Goal: Information Seeking & Learning: Learn about a topic

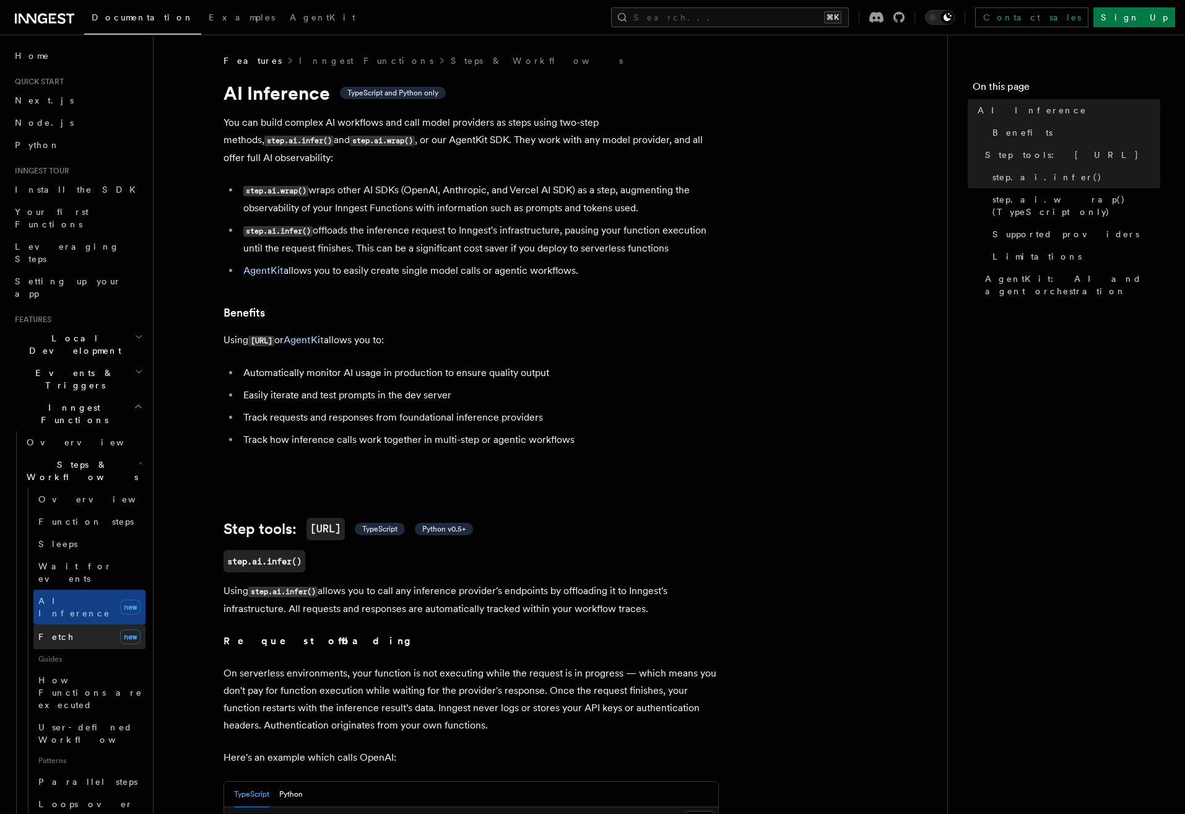
click at [74, 624] on link "Fetch new" at bounding box center [89, 636] width 112 height 25
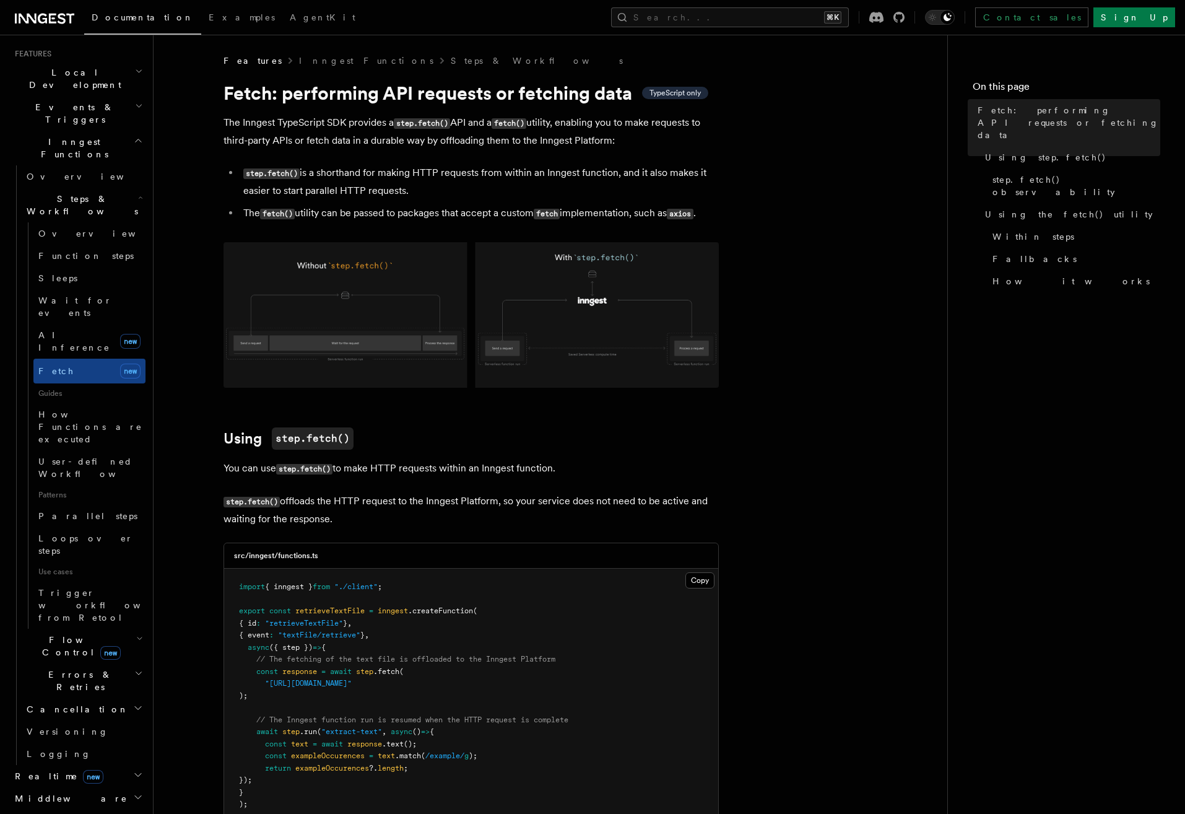
scroll to position [323, 0]
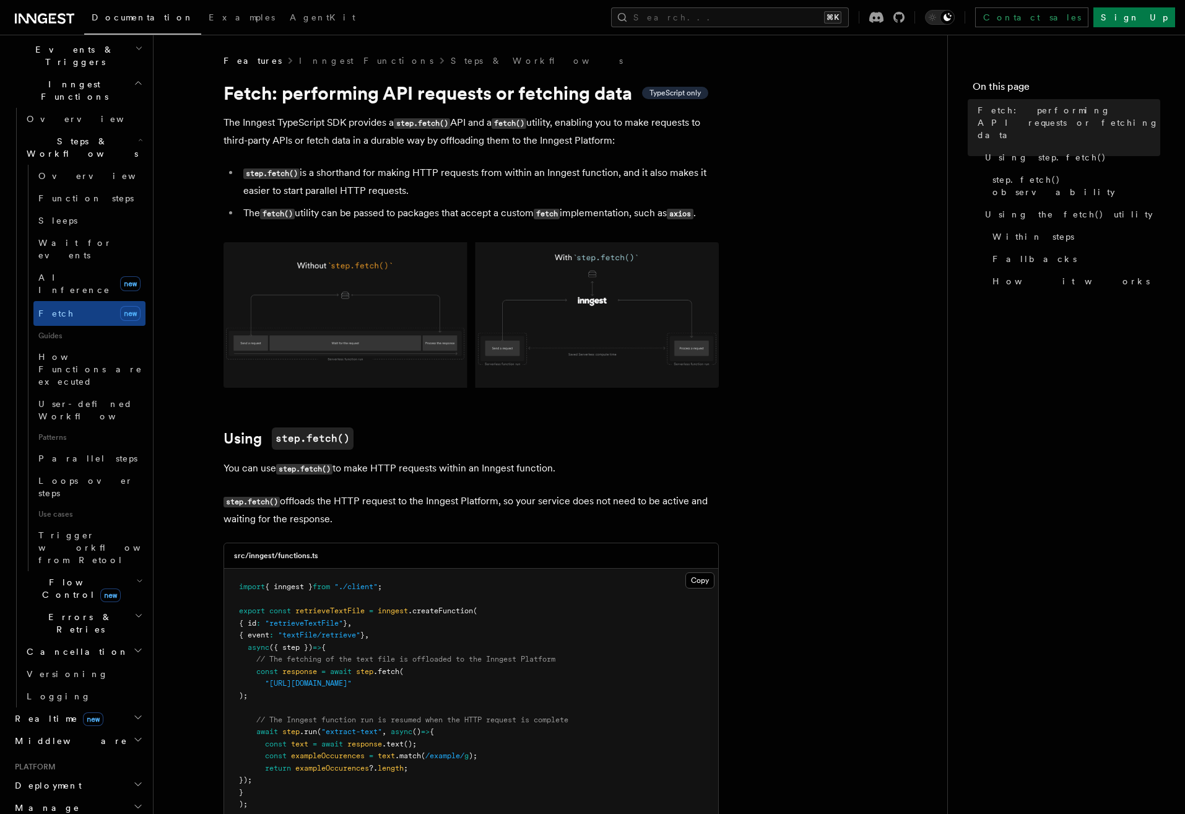
click at [34, 712] on span "Realtime new" at bounding box center [57, 718] width 94 height 12
click at [51, 730] on link "Overview" at bounding box center [84, 741] width 124 height 22
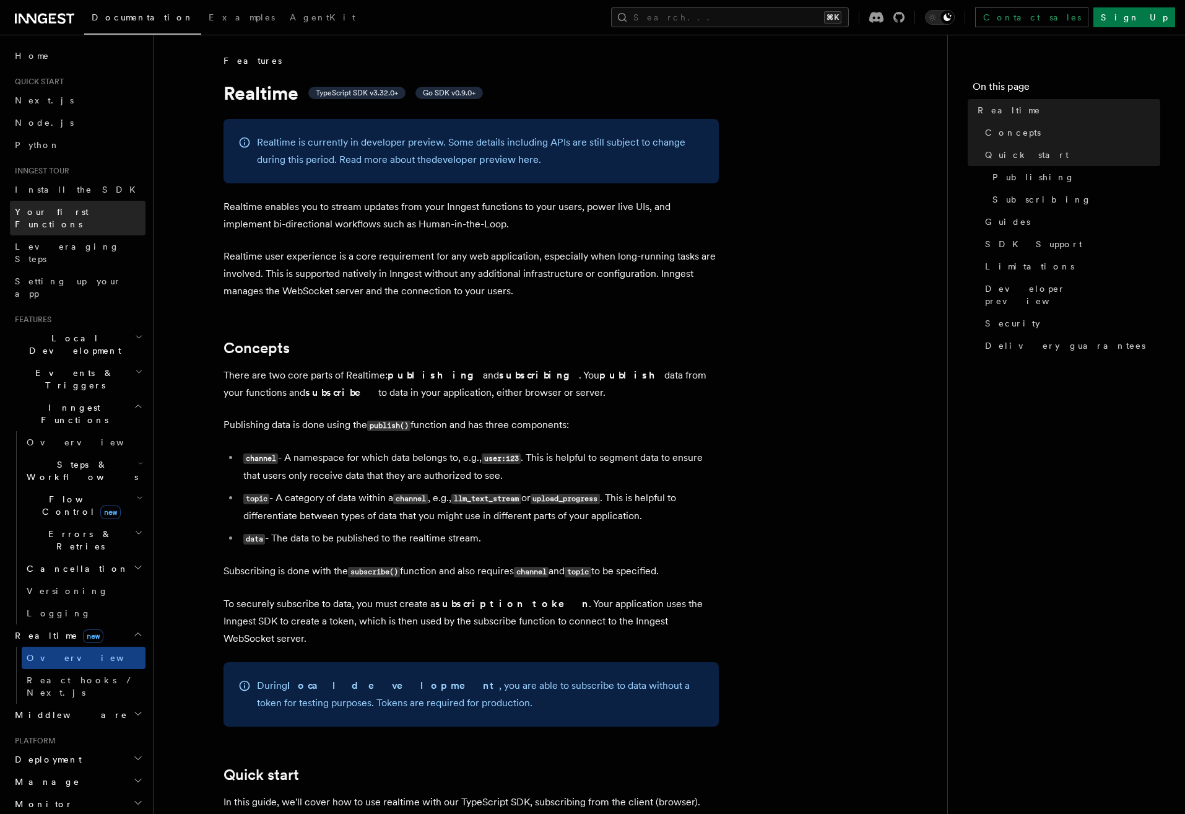
click at [65, 212] on span "Your first Functions" at bounding box center [52, 218] width 74 height 22
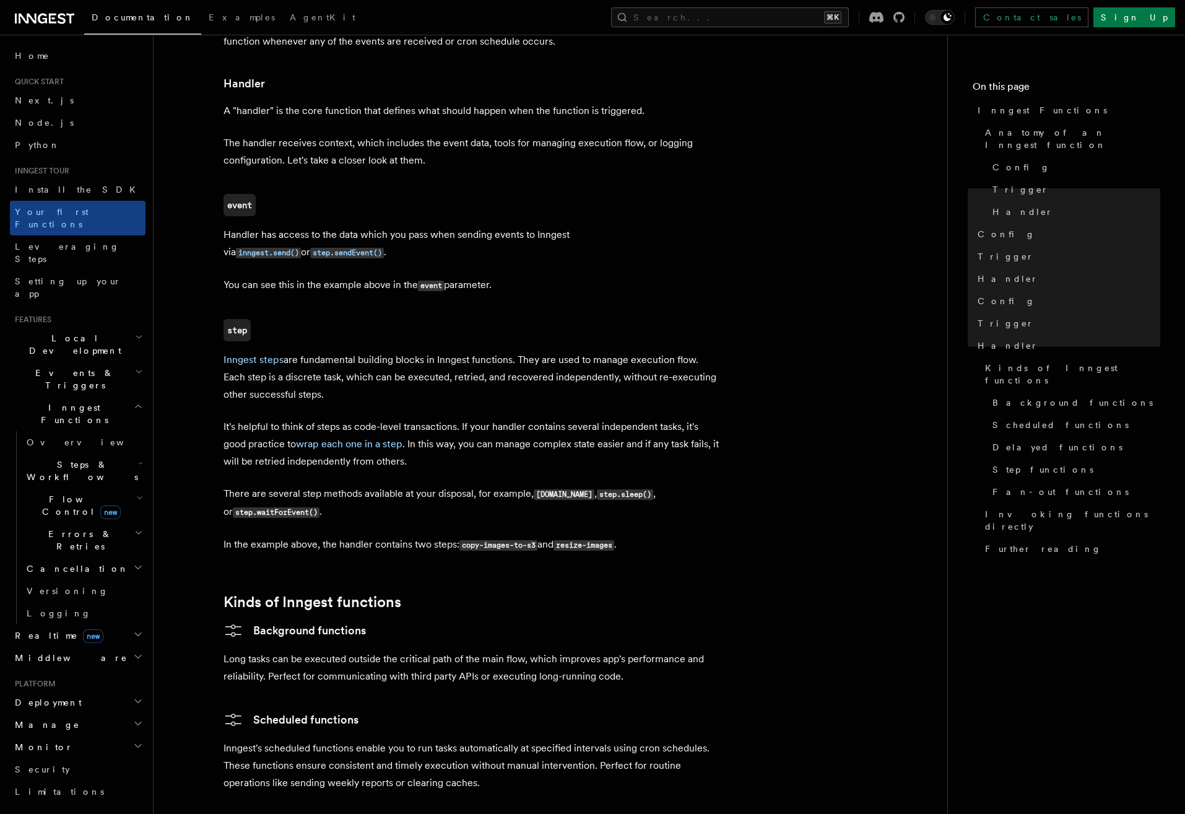
scroll to position [1382, 0]
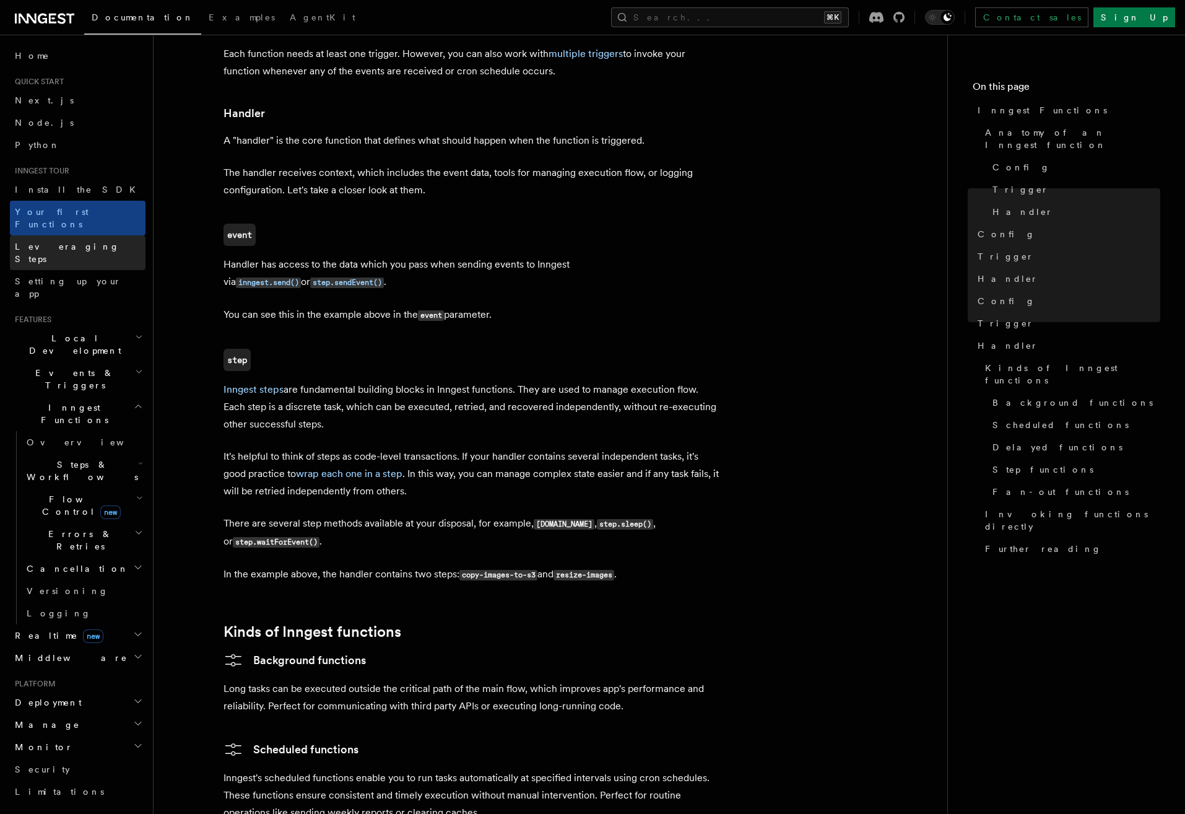
click at [57, 242] on span "Leveraging Steps" at bounding box center [67, 253] width 105 height 22
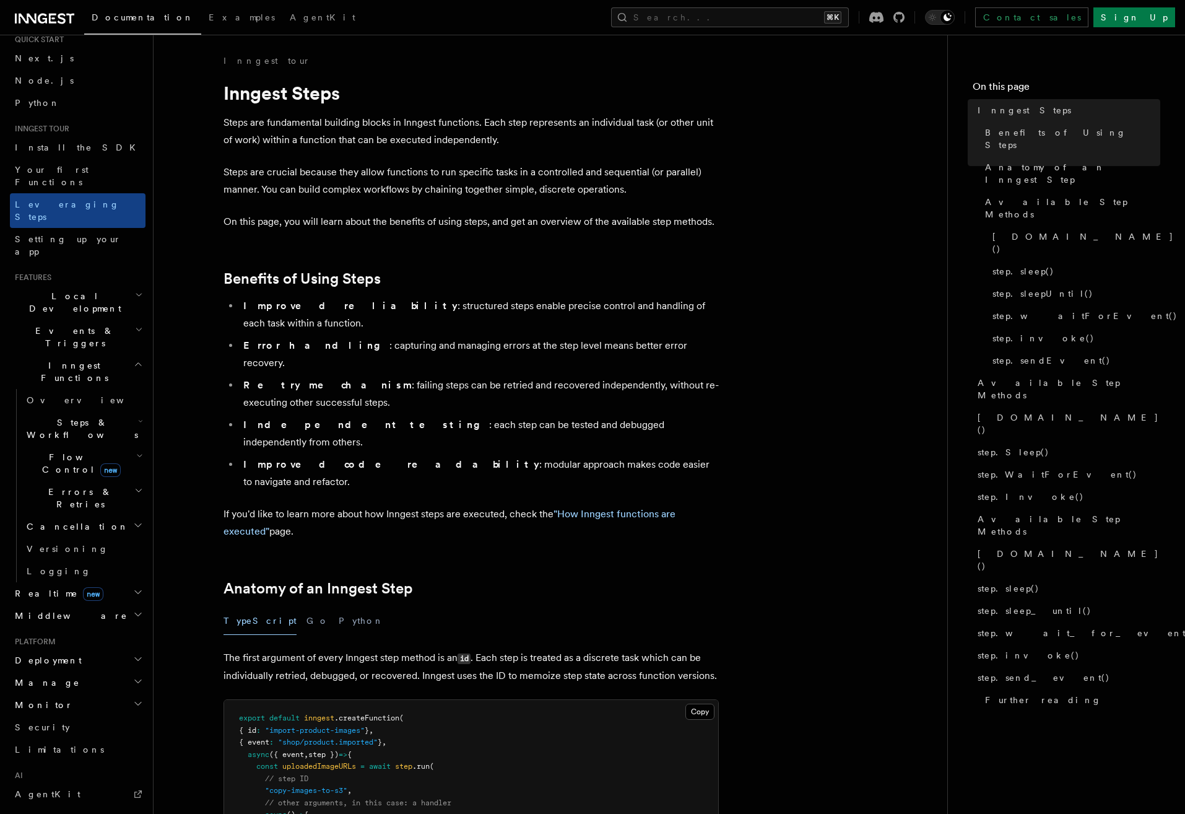
scroll to position [47, 0]
click at [43, 784] on span "AgentKit" at bounding box center [48, 789] width 66 height 10
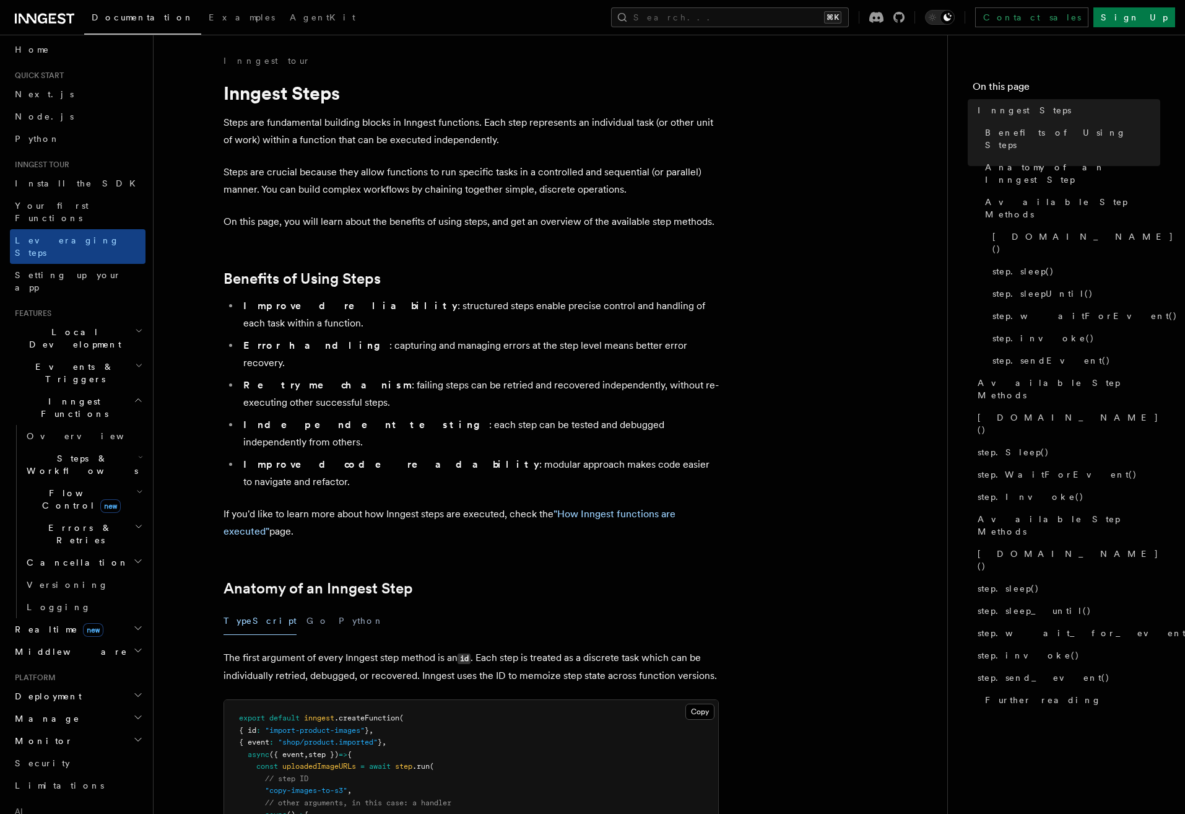
scroll to position [0, 0]
click at [135, 332] on icon "button" at bounding box center [139, 337] width 8 height 10
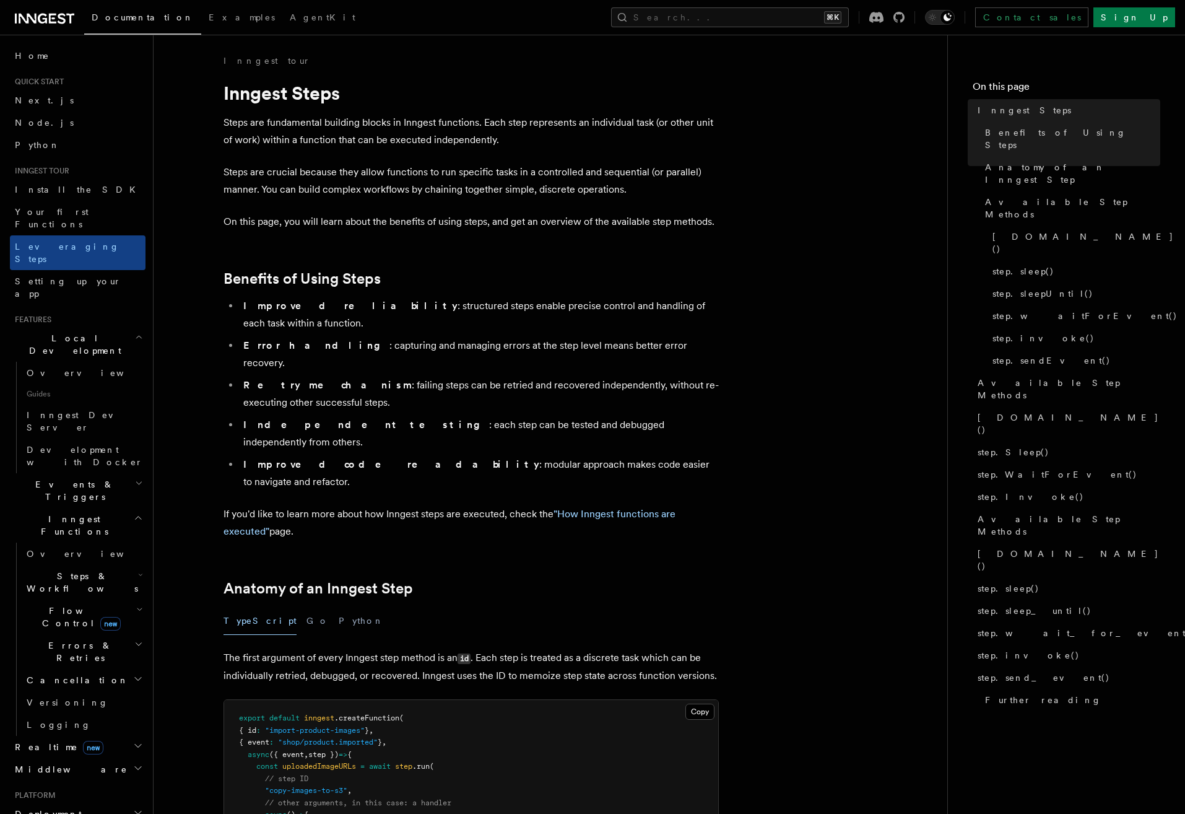
click at [135, 332] on icon "button" at bounding box center [139, 337] width 8 height 10
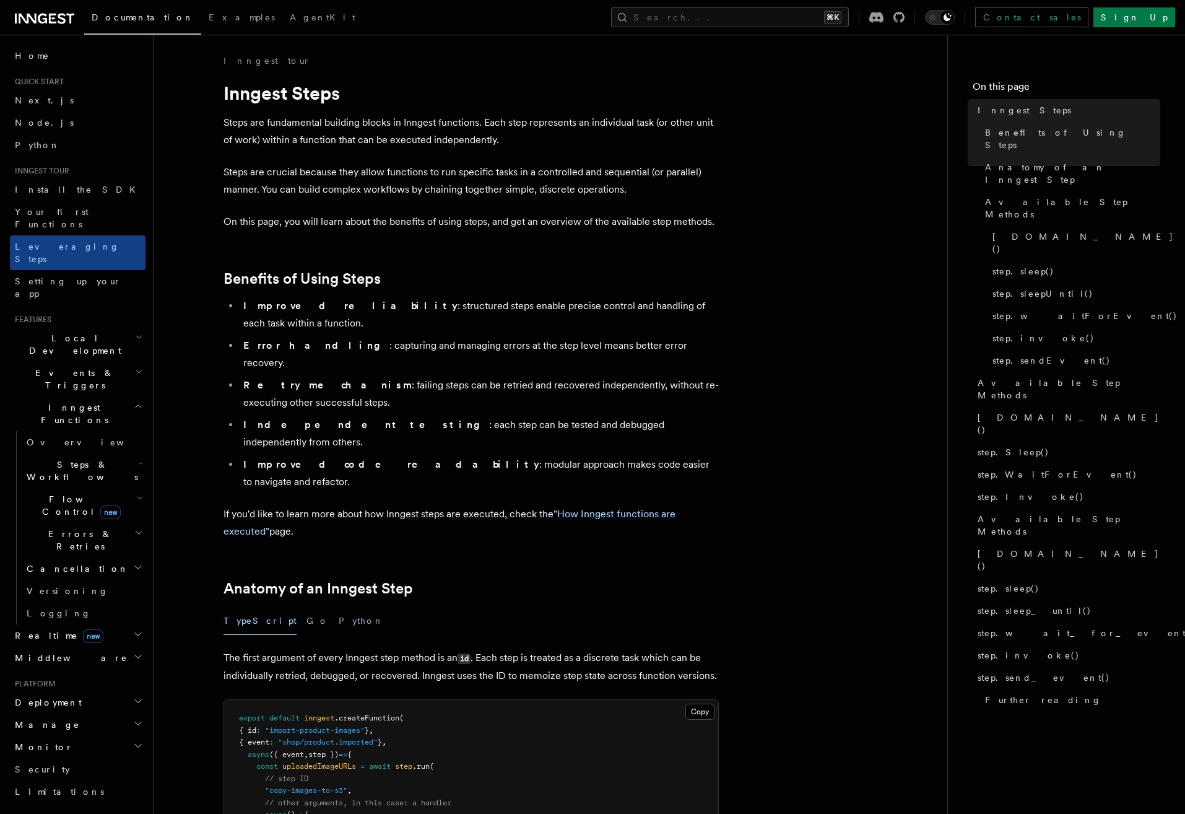
click at [138, 367] on icon "button" at bounding box center [139, 372] width 8 height 10
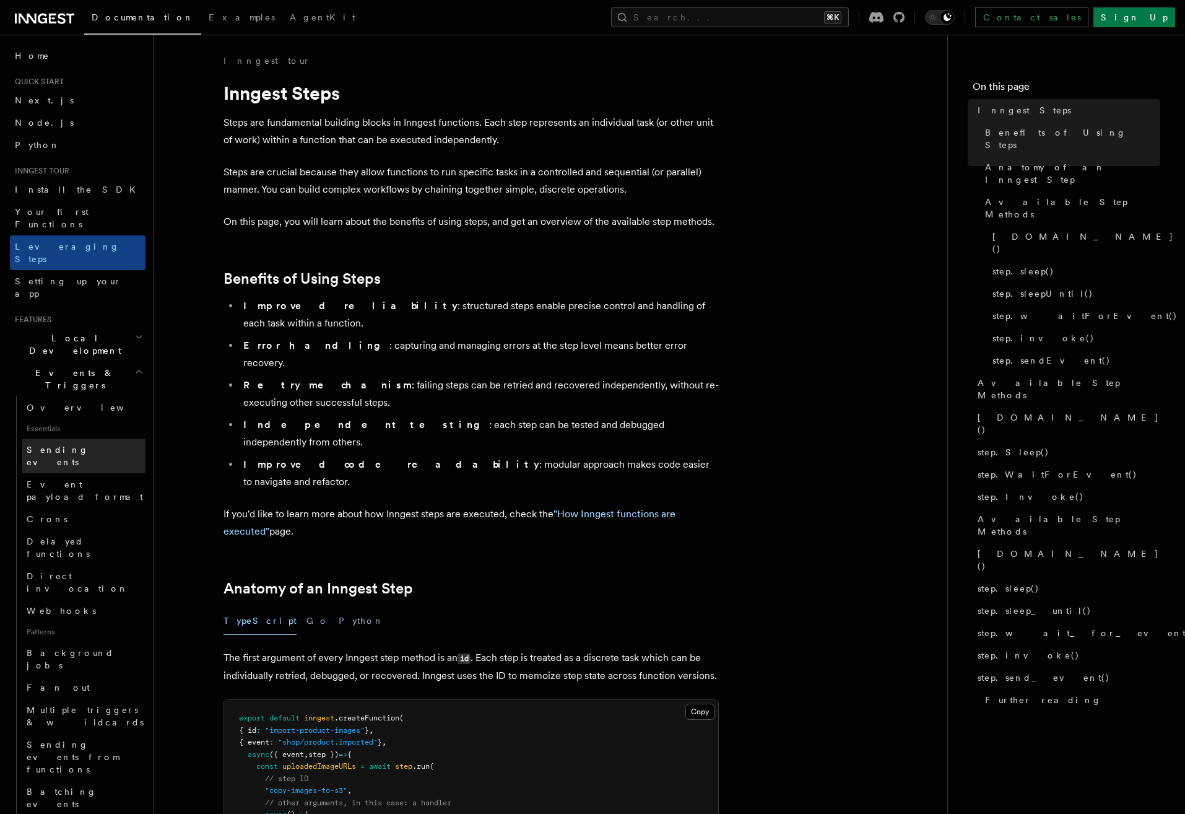
click at [71, 445] on span "Sending events" at bounding box center [58, 456] width 62 height 22
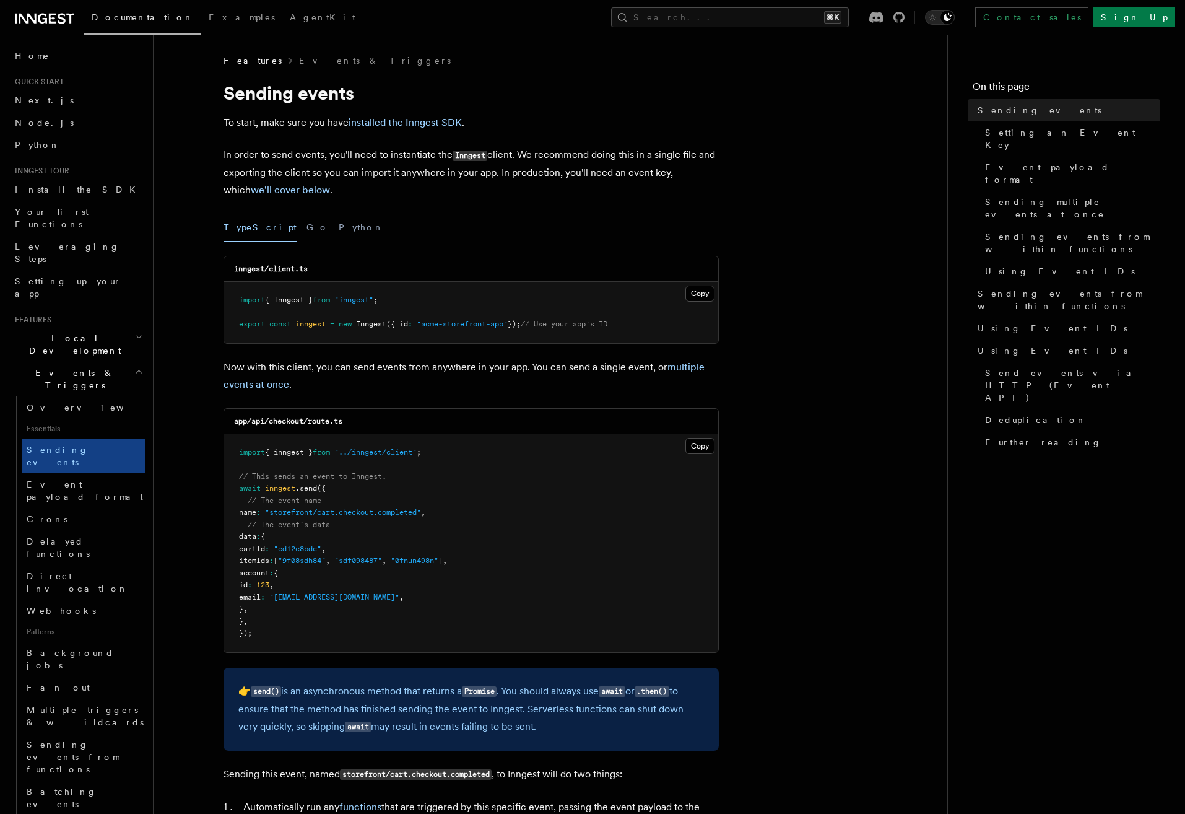
click at [673, 221] on div "TypeScript Go Python" at bounding box center [471, 228] width 495 height 28
